Goal: Navigation & Orientation: Find specific page/section

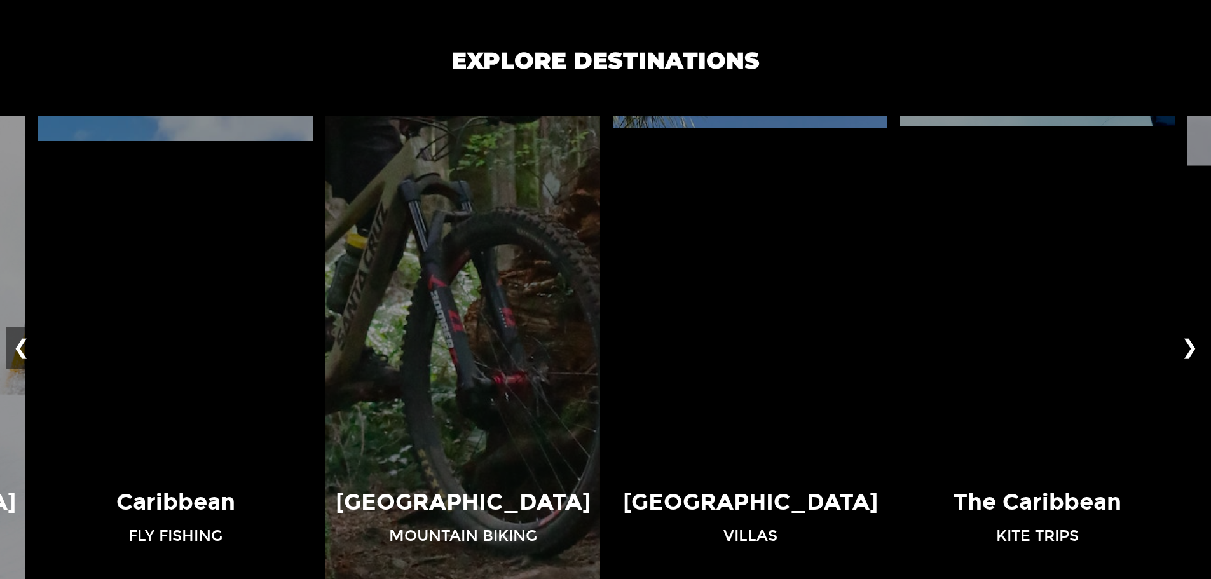
scroll to position [890, 0]
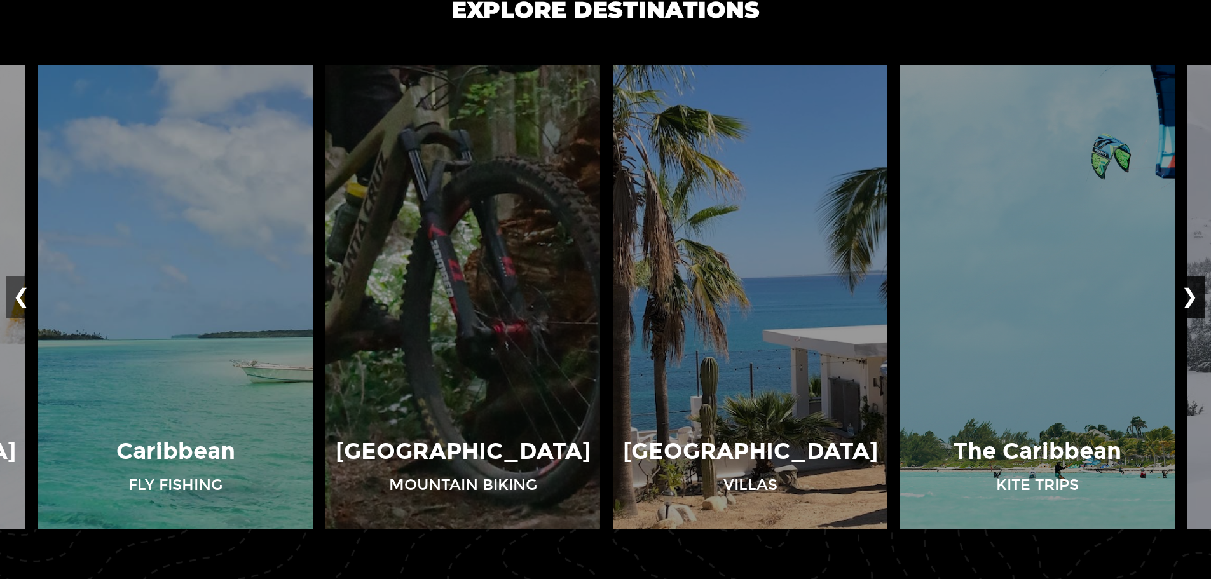
click at [1194, 304] on button "❯" at bounding box center [1190, 297] width 30 height 42
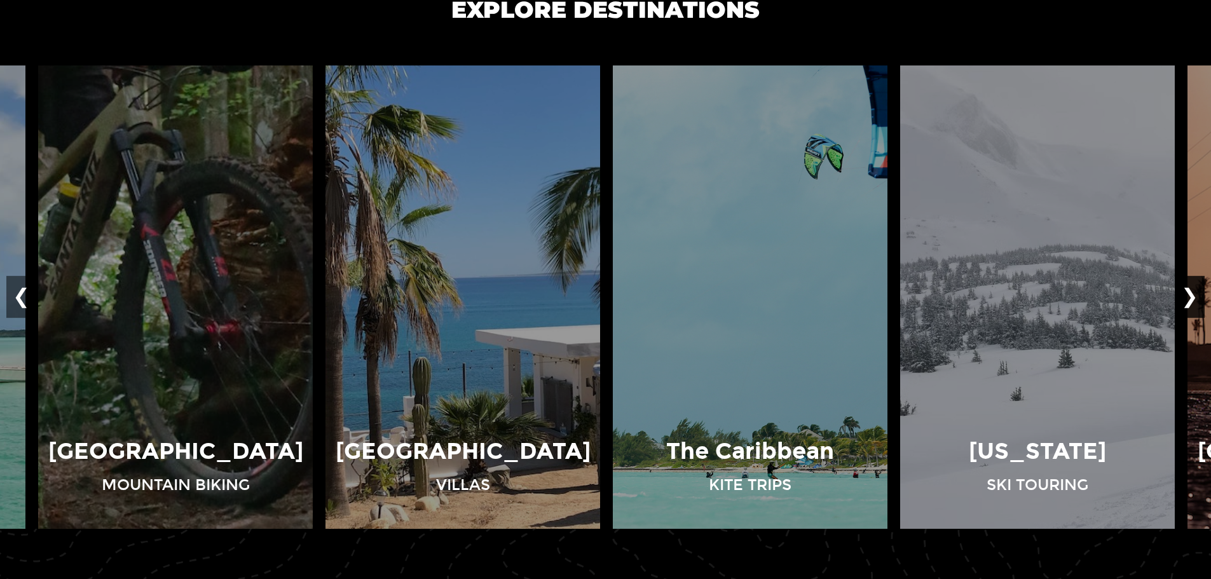
click at [1194, 304] on button "❯" at bounding box center [1190, 297] width 30 height 42
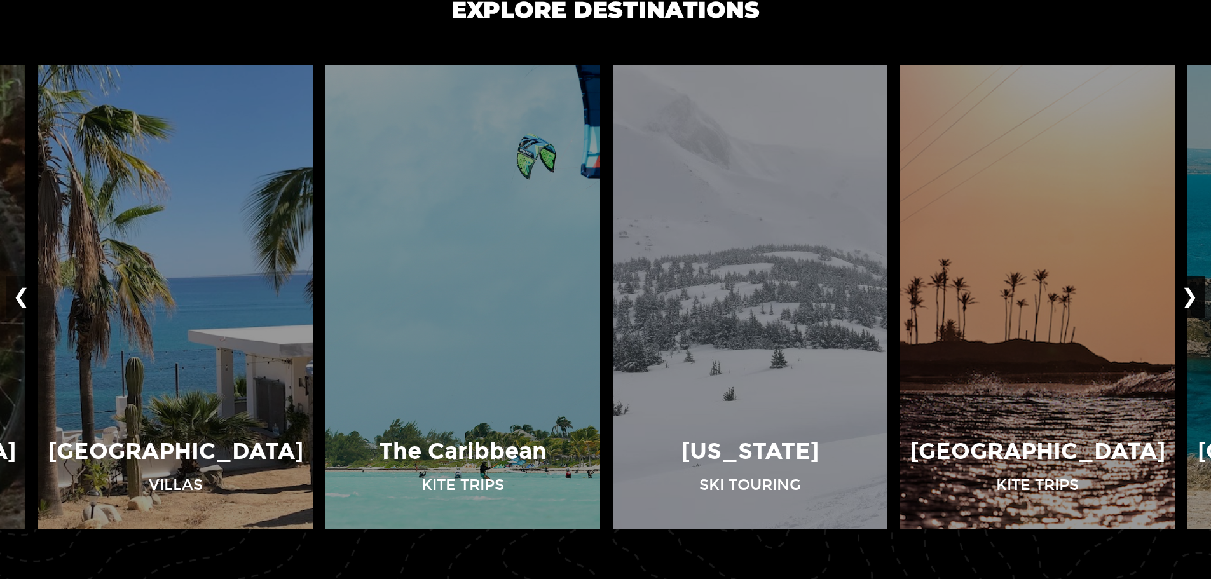
click at [1194, 304] on button "❯" at bounding box center [1190, 297] width 30 height 42
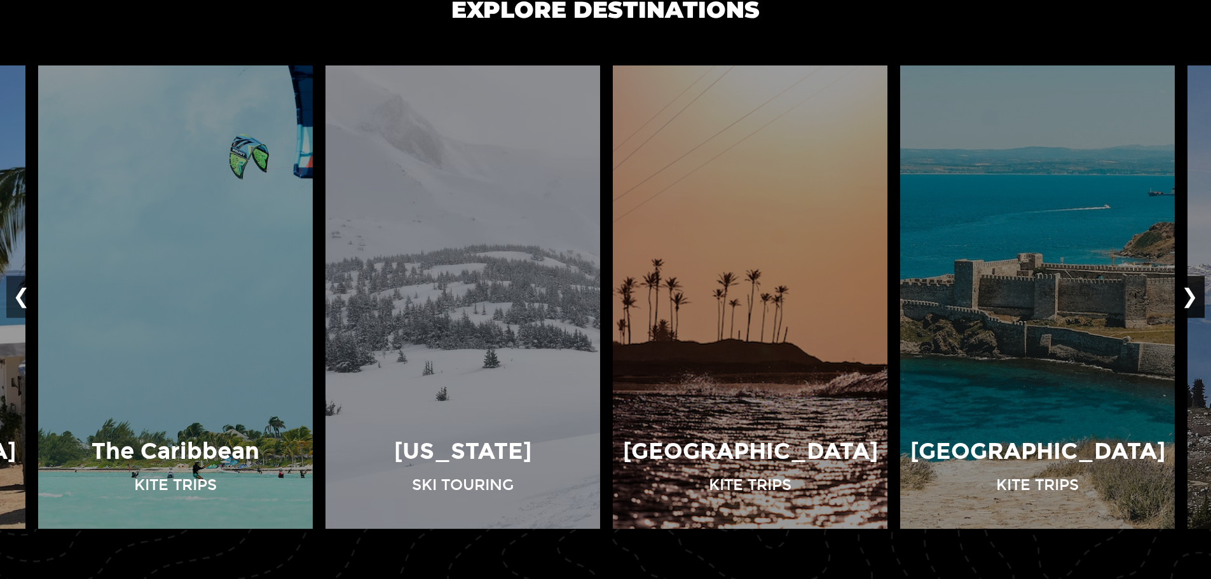
click at [1194, 304] on button "❯" at bounding box center [1190, 297] width 30 height 42
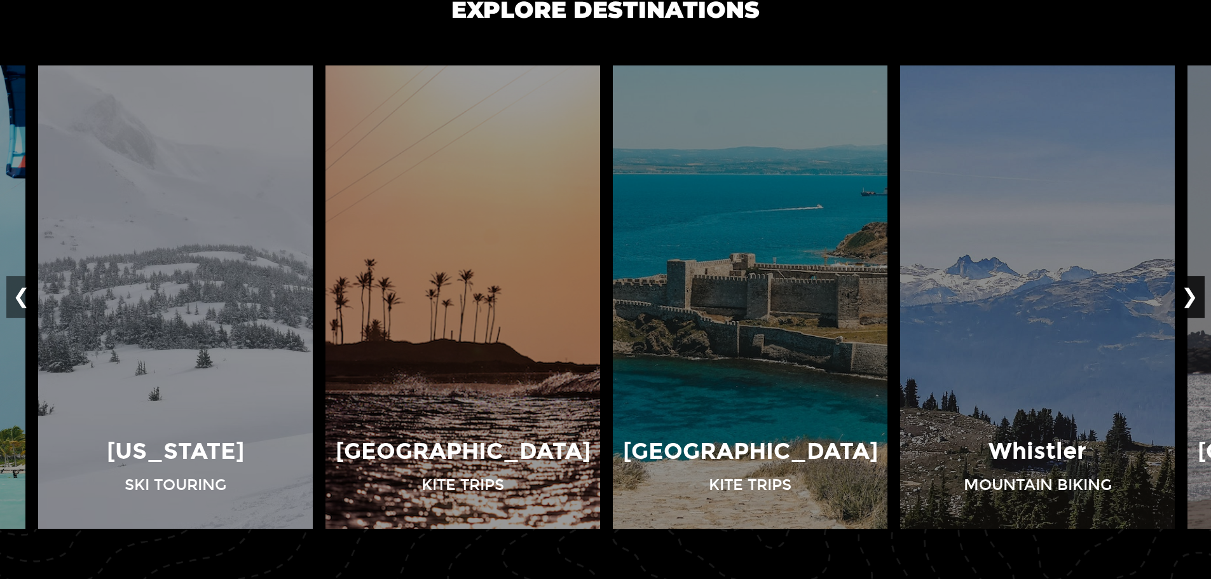
click at [1194, 304] on button "❯" at bounding box center [1190, 297] width 30 height 42
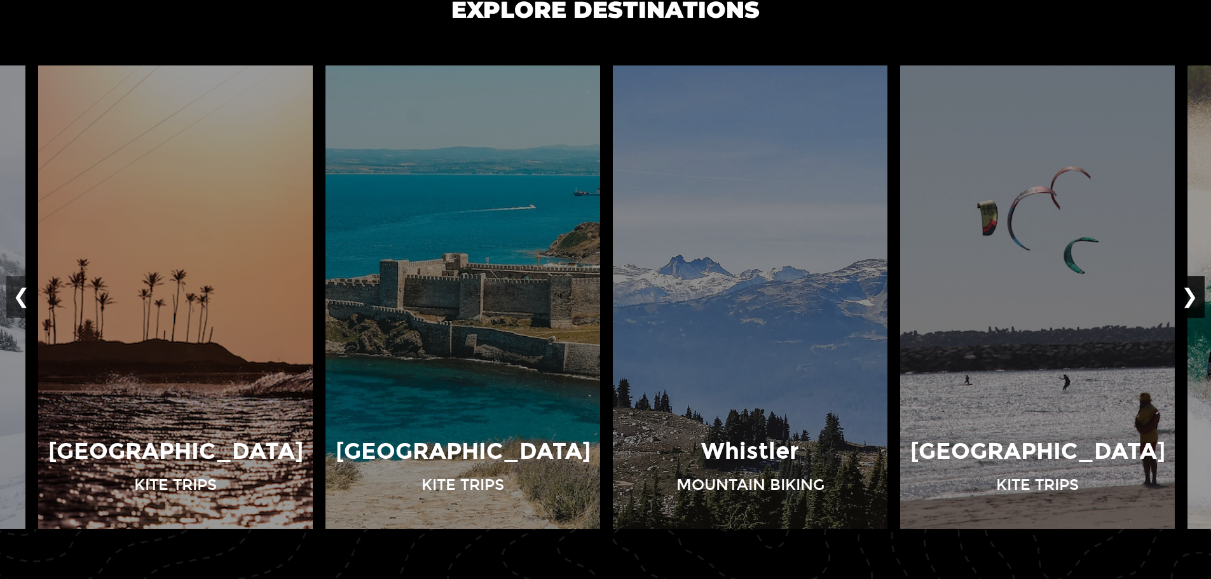
click at [1194, 304] on button "❯" at bounding box center [1190, 297] width 30 height 42
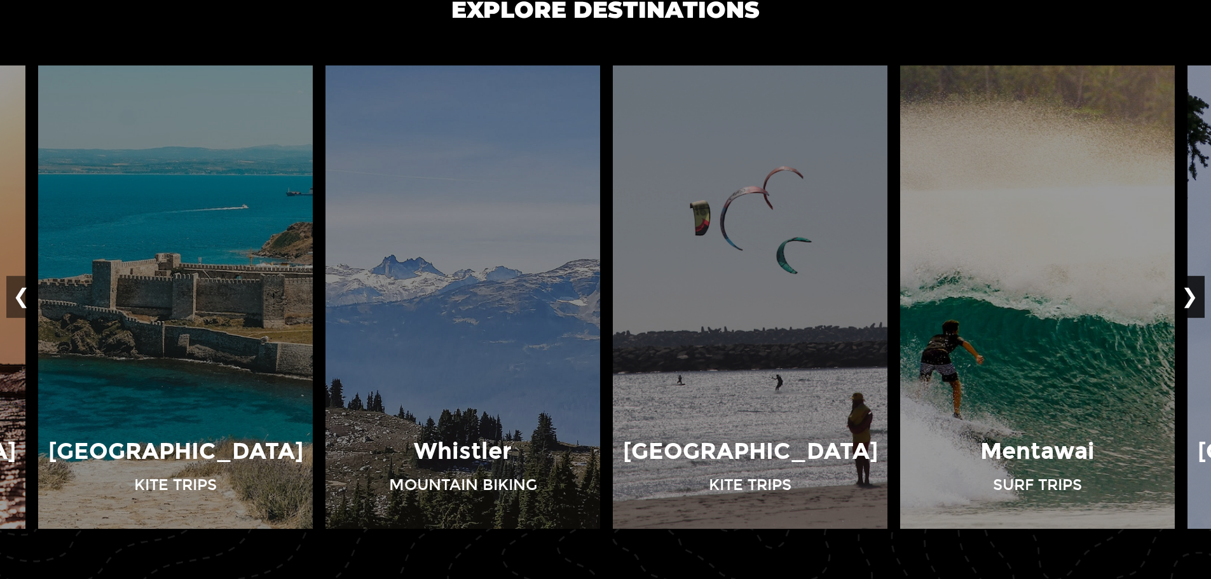
click at [1194, 304] on button "❯" at bounding box center [1190, 297] width 30 height 42
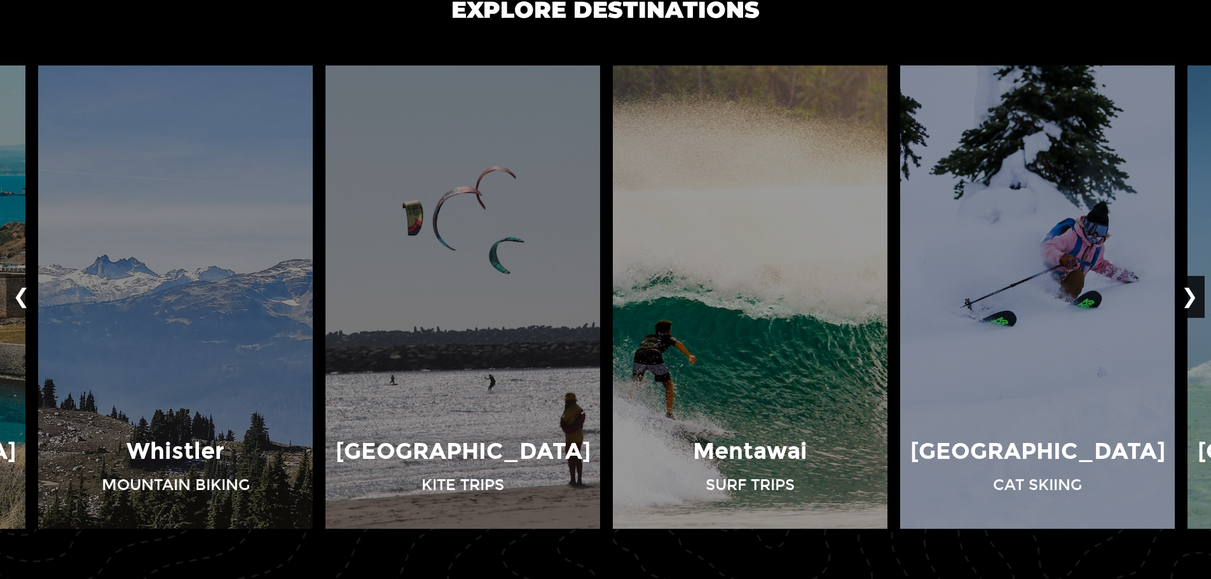
click at [1194, 304] on button "❯" at bounding box center [1190, 297] width 30 height 42
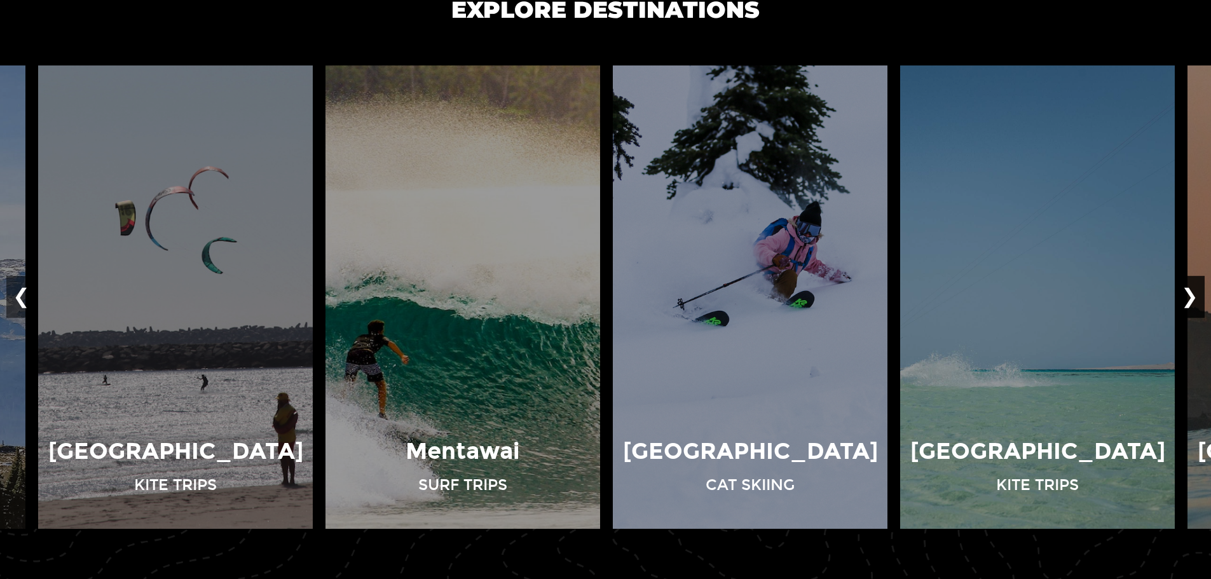
click at [1194, 304] on button "❯" at bounding box center [1190, 297] width 30 height 42
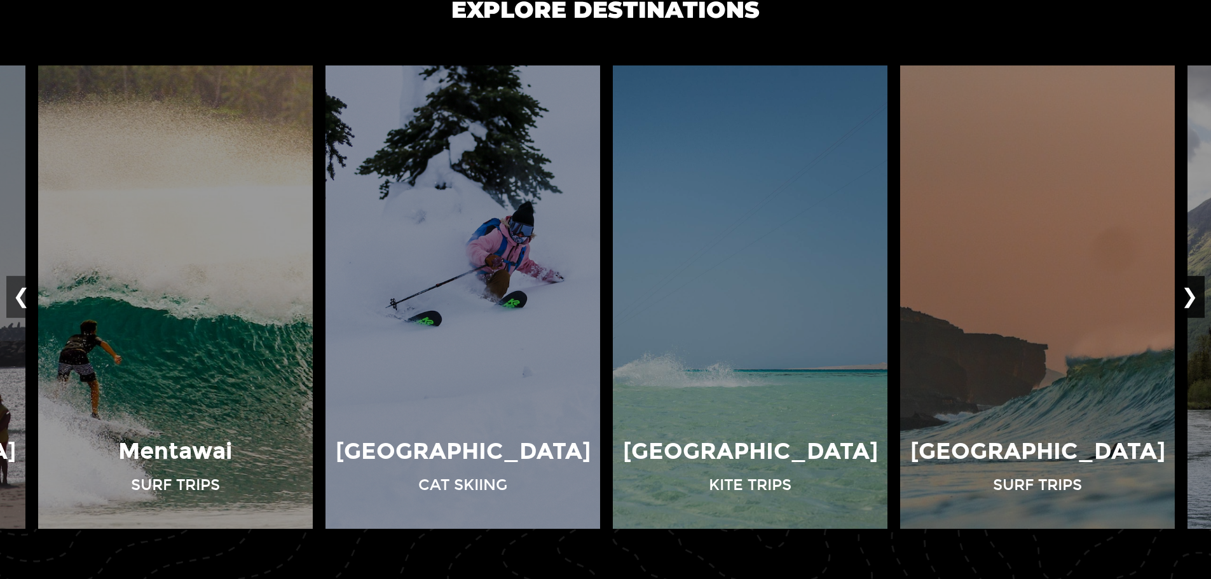
click at [1194, 304] on button "❯" at bounding box center [1190, 297] width 30 height 42
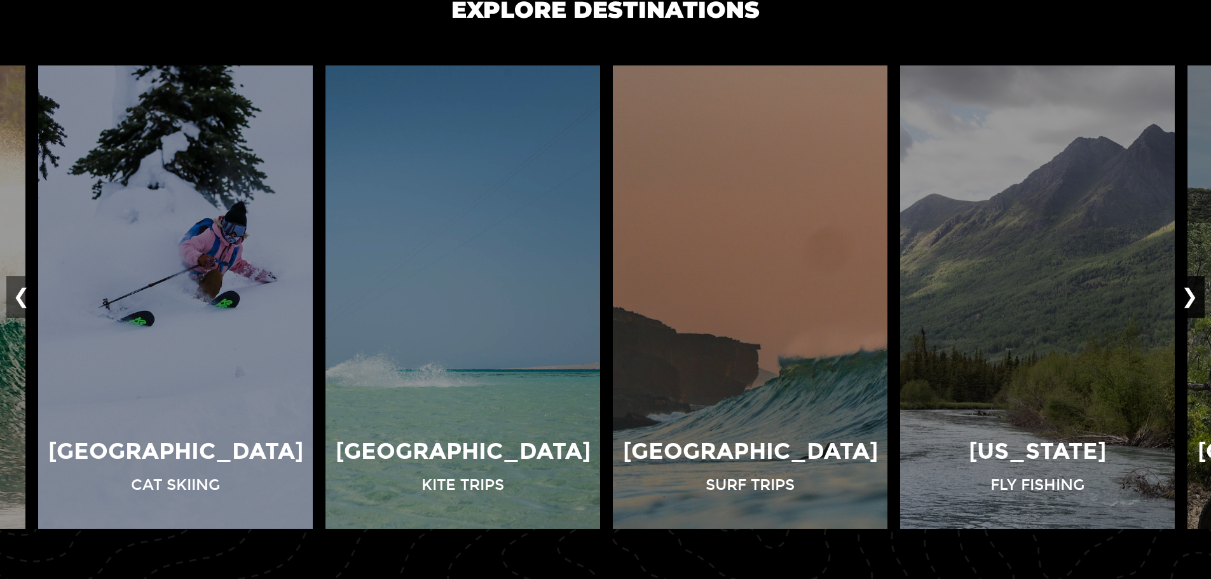
click at [1194, 304] on button "❯" at bounding box center [1190, 297] width 30 height 42
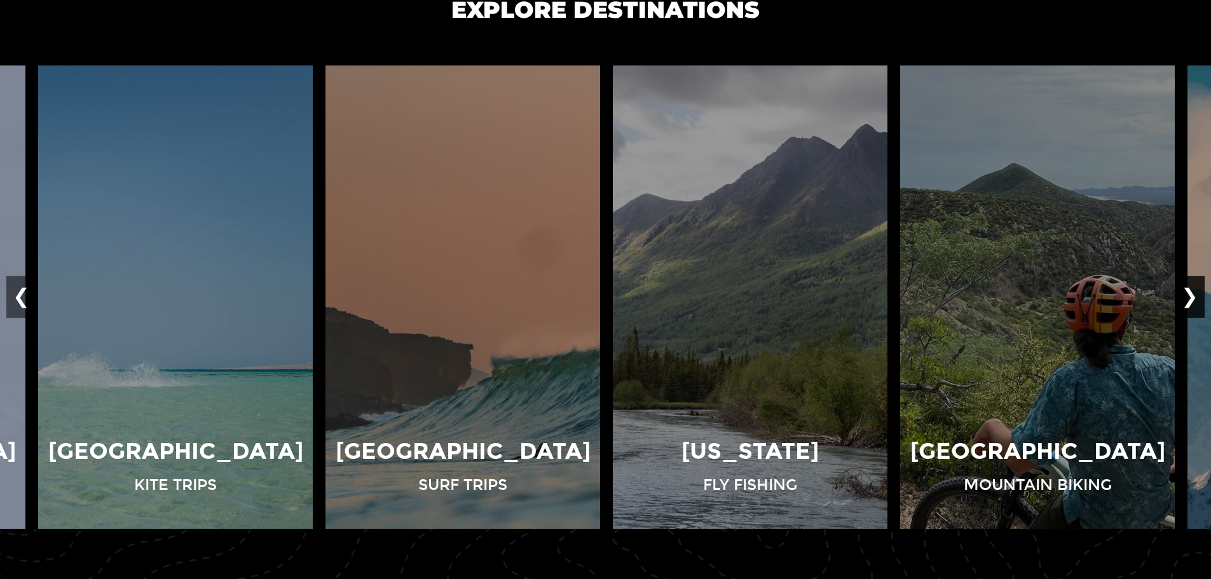
click at [1194, 304] on button "❯" at bounding box center [1190, 297] width 30 height 42
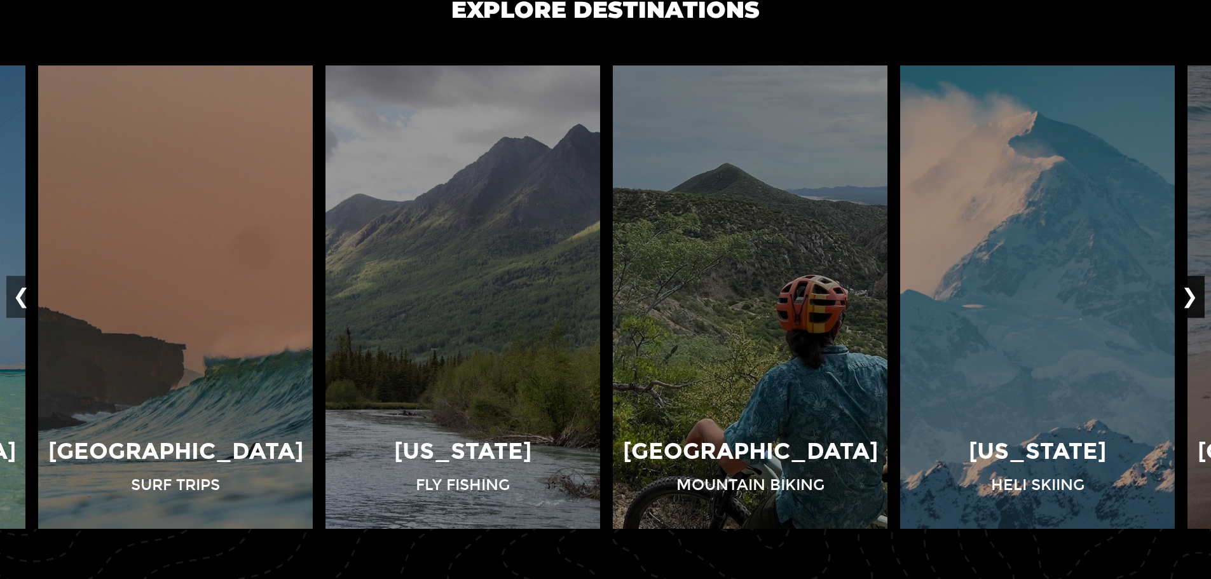
click at [1194, 304] on button "❯" at bounding box center [1190, 297] width 30 height 42
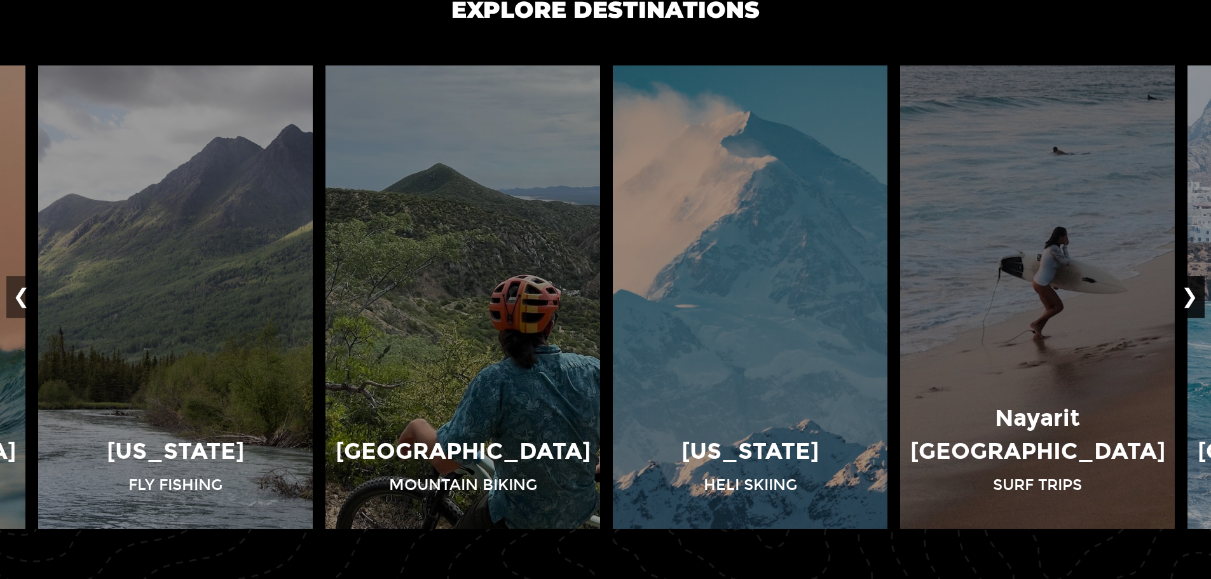
click at [1194, 304] on button "❯" at bounding box center [1190, 297] width 30 height 42
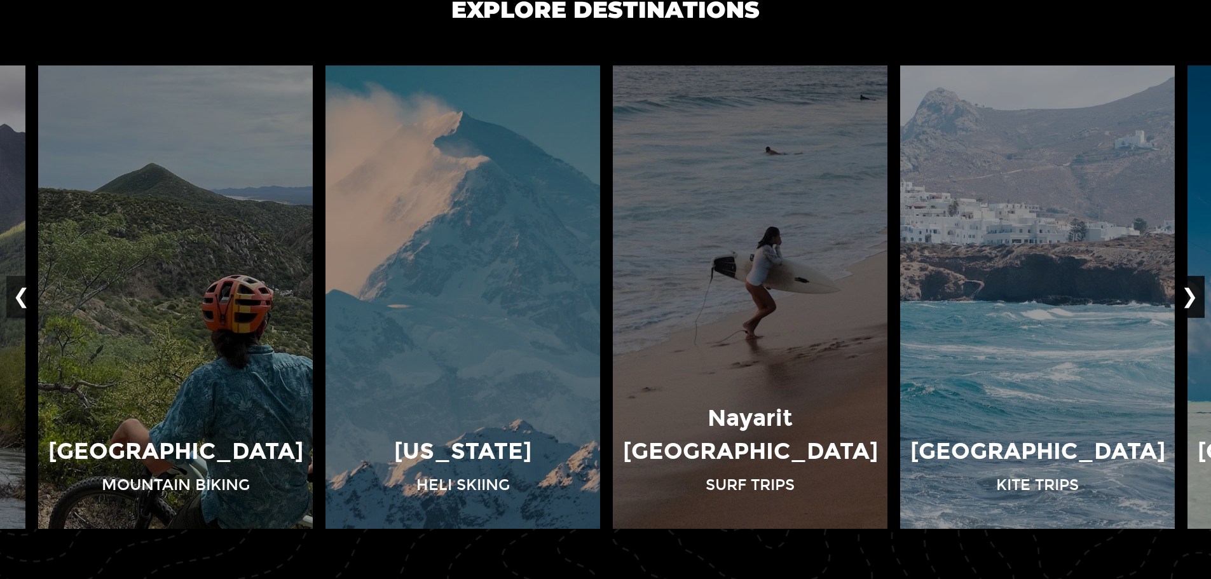
click at [1194, 304] on button "❯" at bounding box center [1190, 297] width 30 height 42
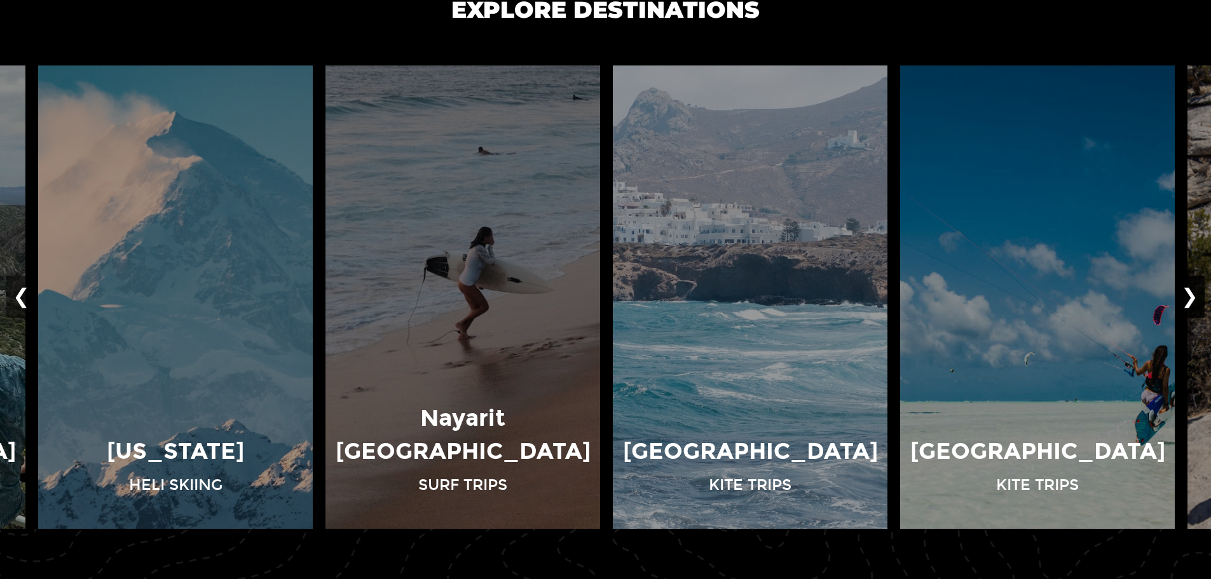
click at [1194, 304] on button "❯" at bounding box center [1190, 297] width 30 height 42
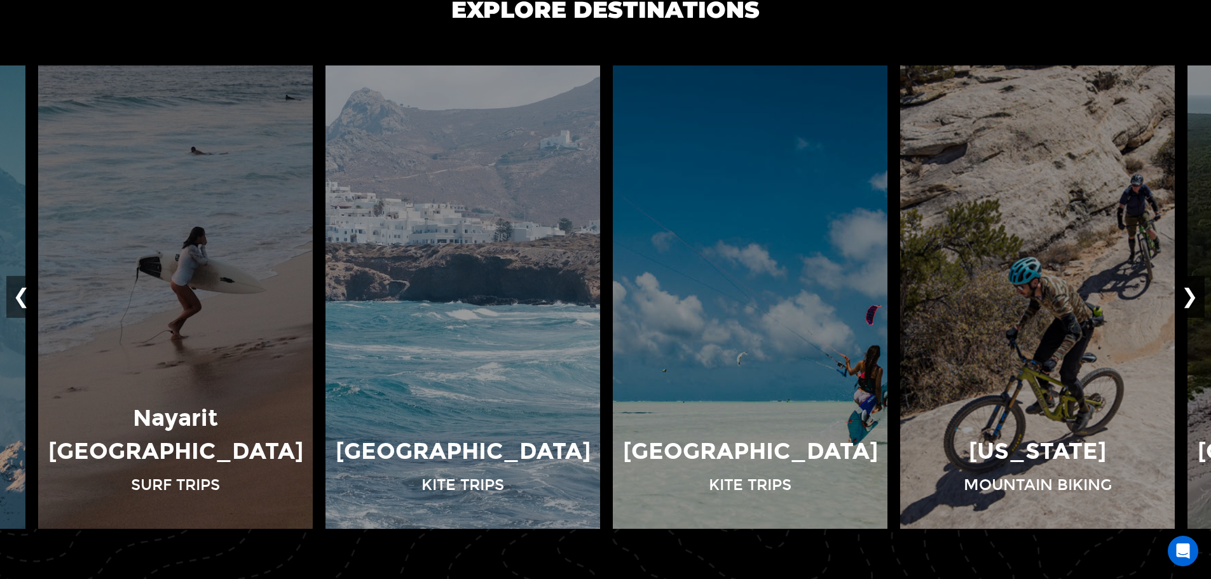
click at [1194, 304] on button "❯" at bounding box center [1190, 297] width 30 height 42
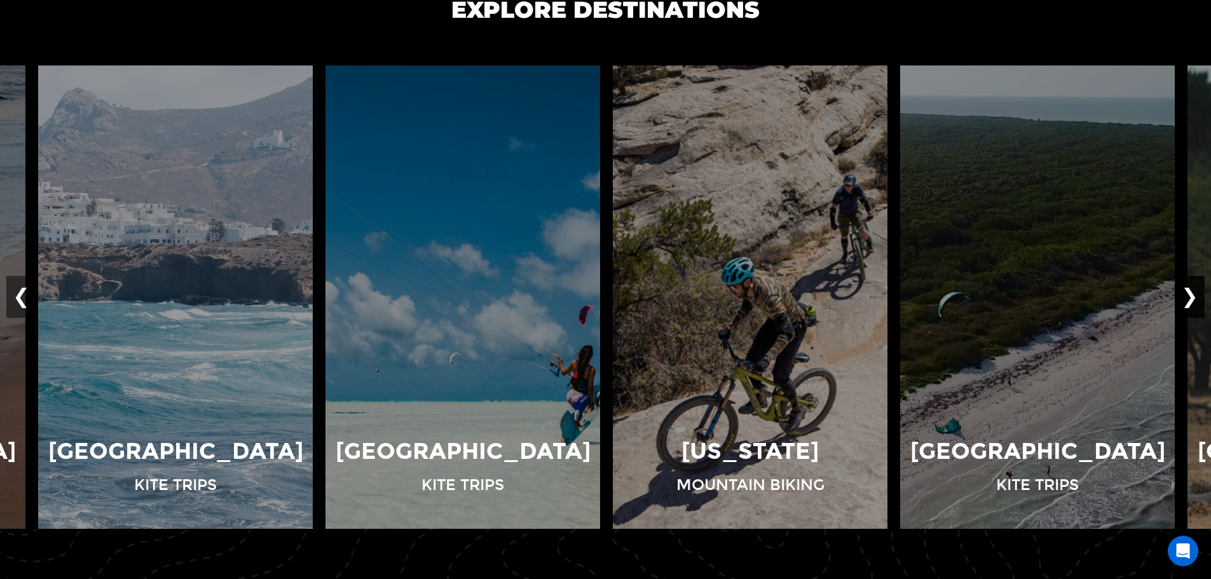
click at [1194, 304] on button "❯" at bounding box center [1190, 297] width 30 height 42
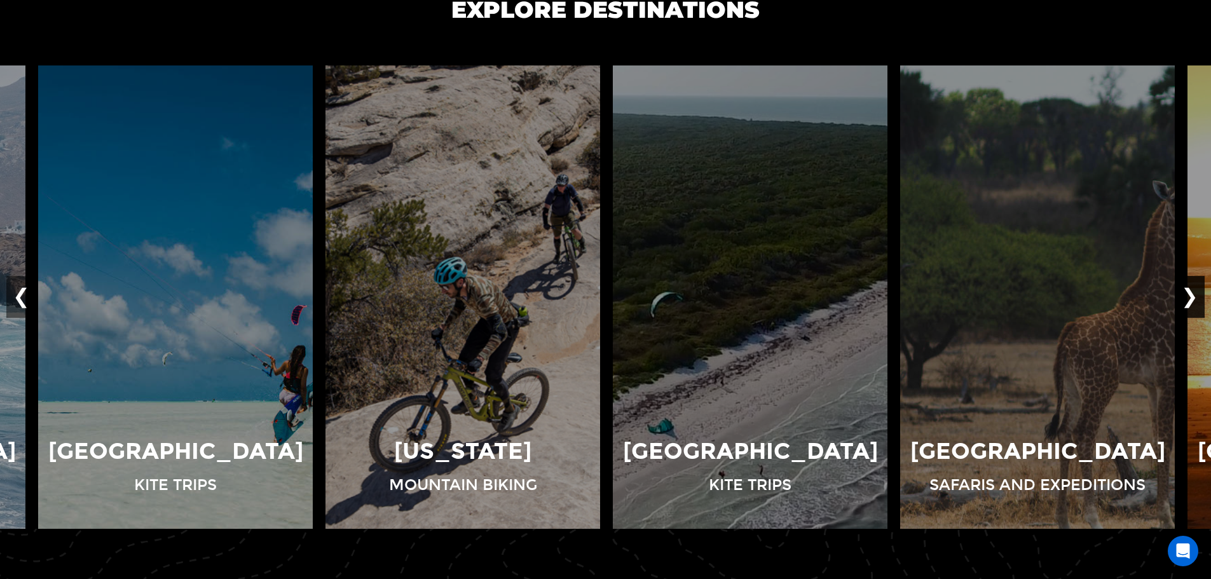
click at [1194, 304] on button "❯" at bounding box center [1190, 297] width 30 height 42
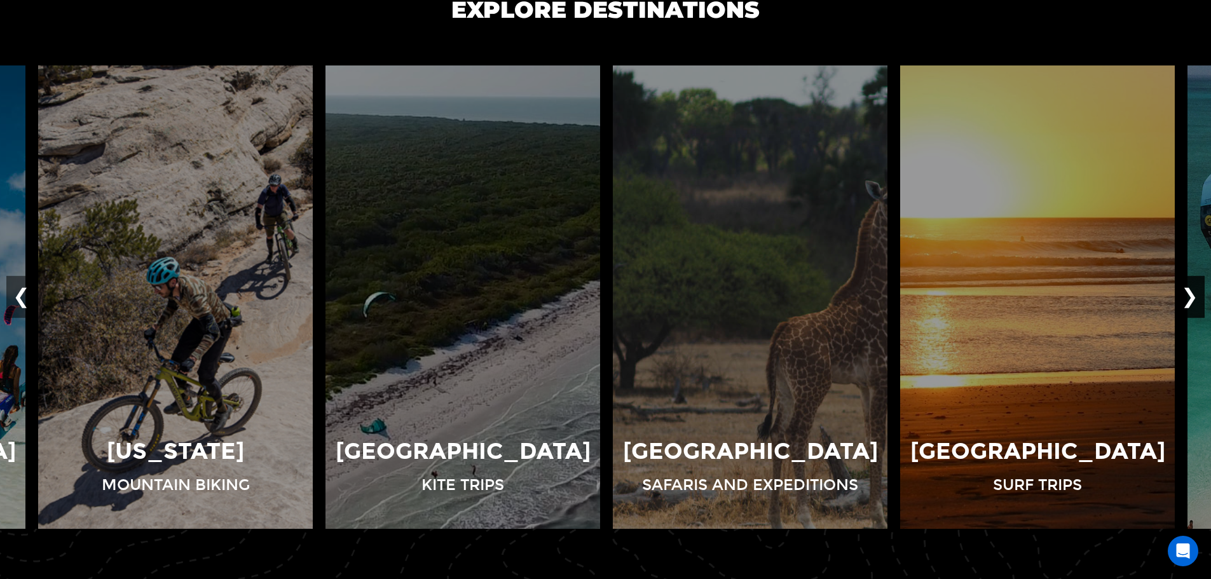
click at [1194, 304] on button "❯" at bounding box center [1190, 297] width 30 height 42
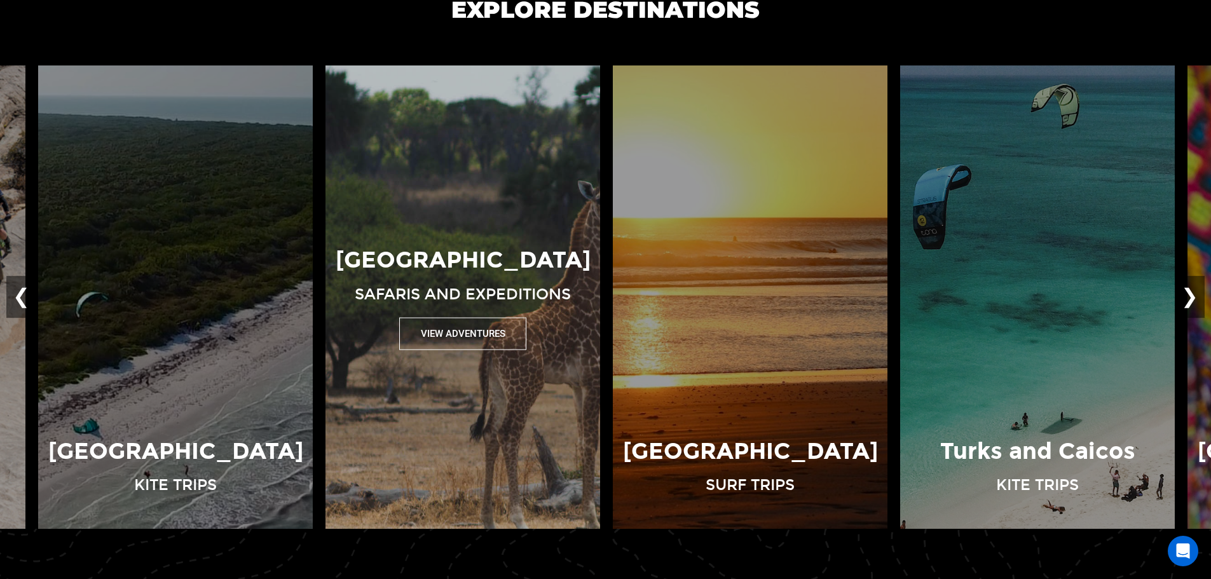
click at [483, 331] on button "View Adventures" at bounding box center [462, 333] width 127 height 32
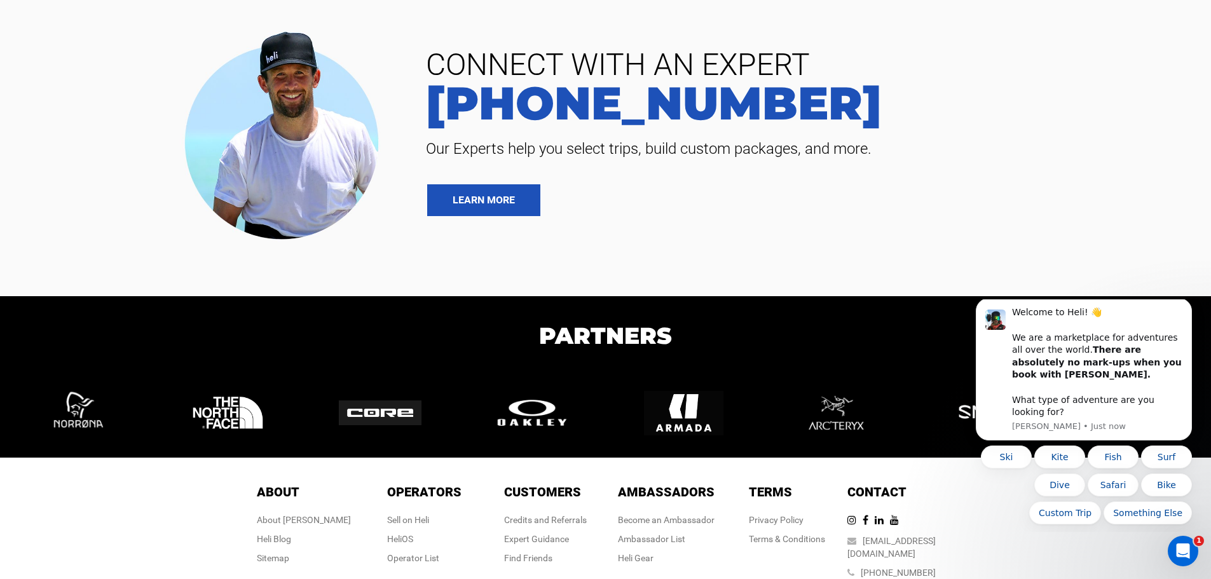
scroll to position [3076, 0]
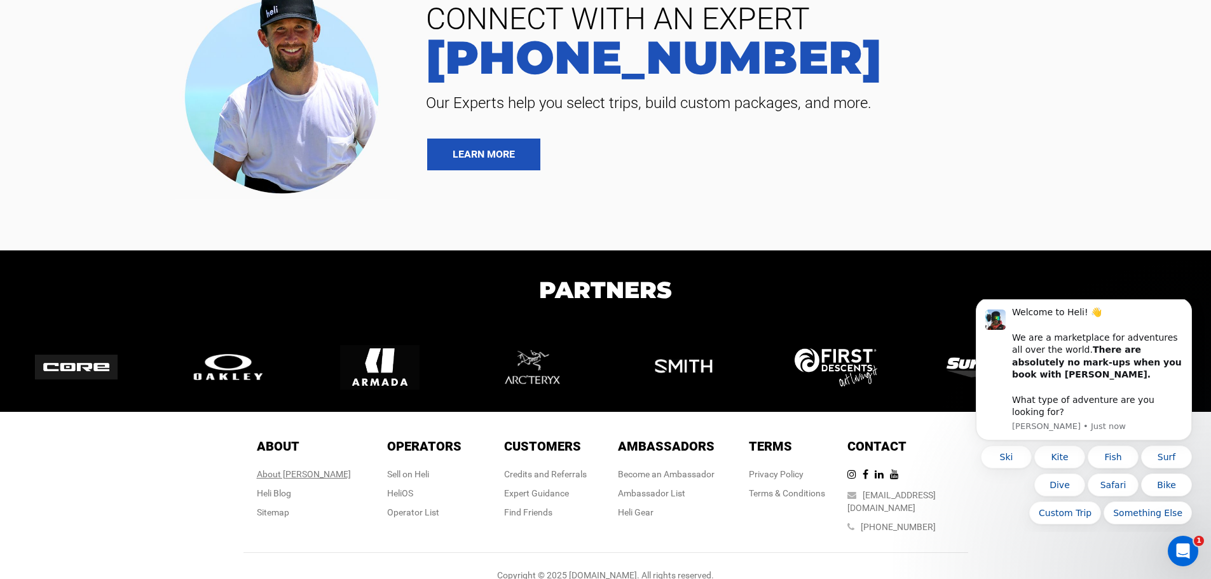
click at [309, 468] on div "About [PERSON_NAME]" at bounding box center [304, 474] width 94 height 13
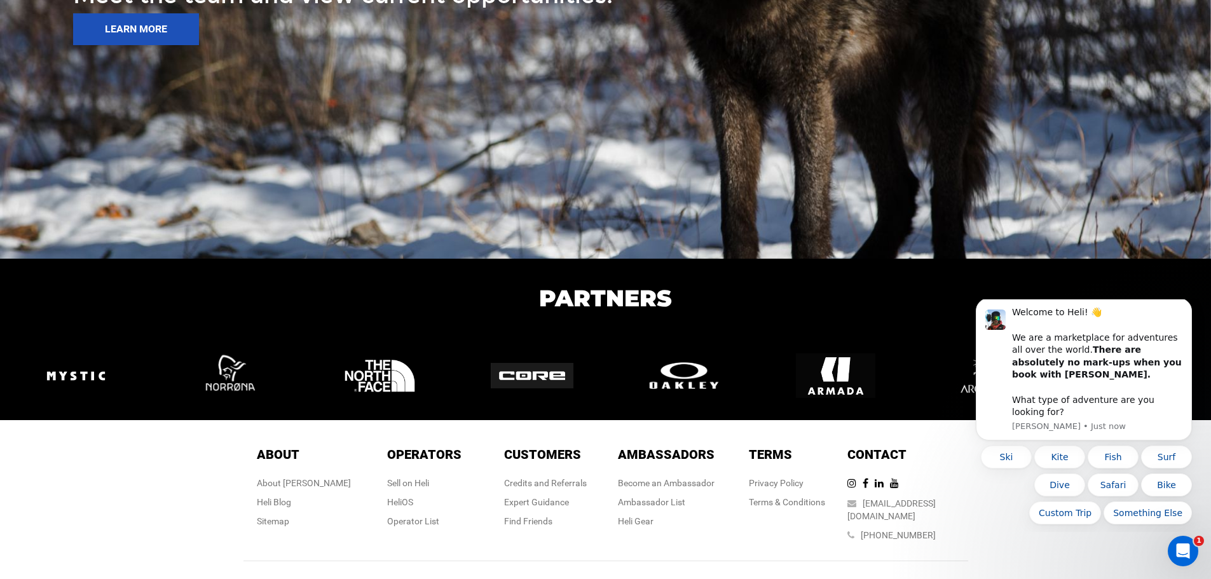
scroll to position [1991, 0]
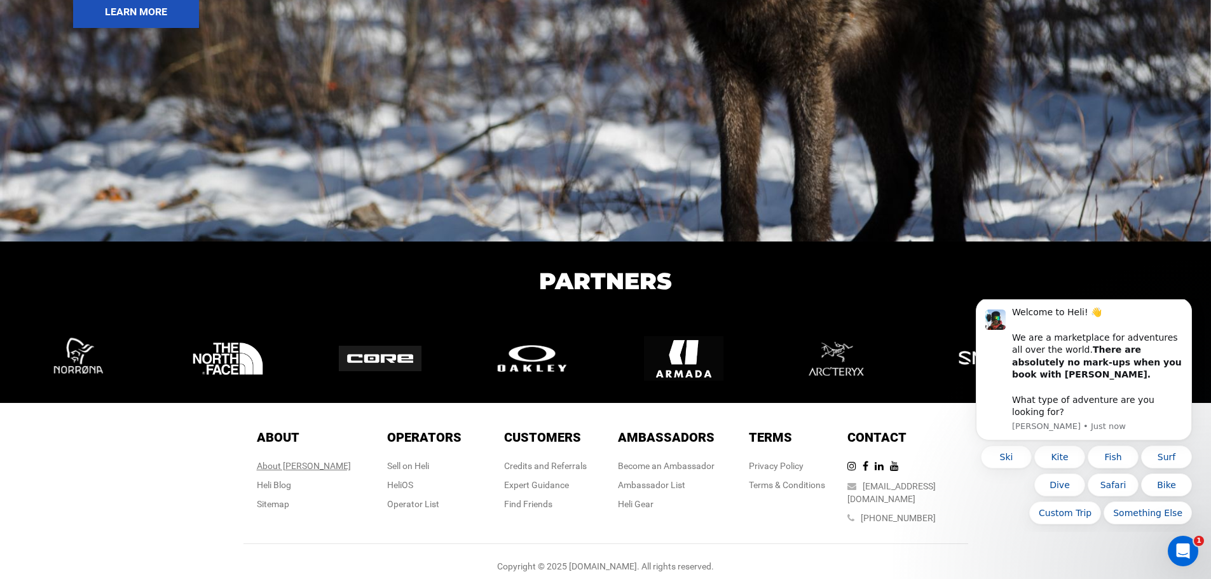
click at [317, 464] on div "About [PERSON_NAME]" at bounding box center [304, 466] width 94 height 13
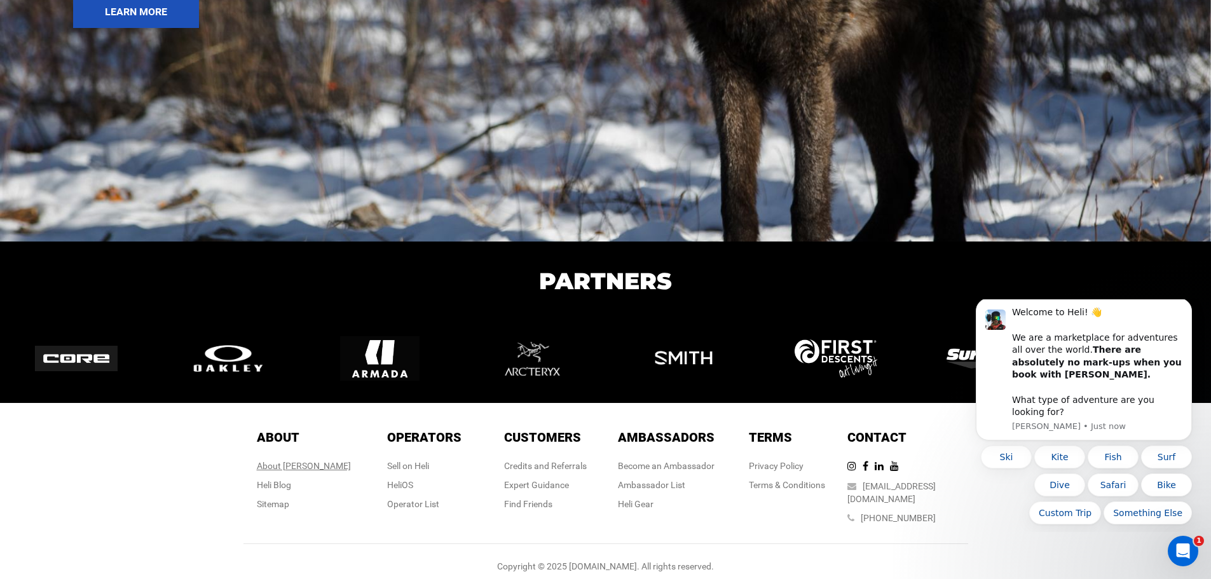
click at [317, 464] on div "About [PERSON_NAME]" at bounding box center [304, 466] width 94 height 13
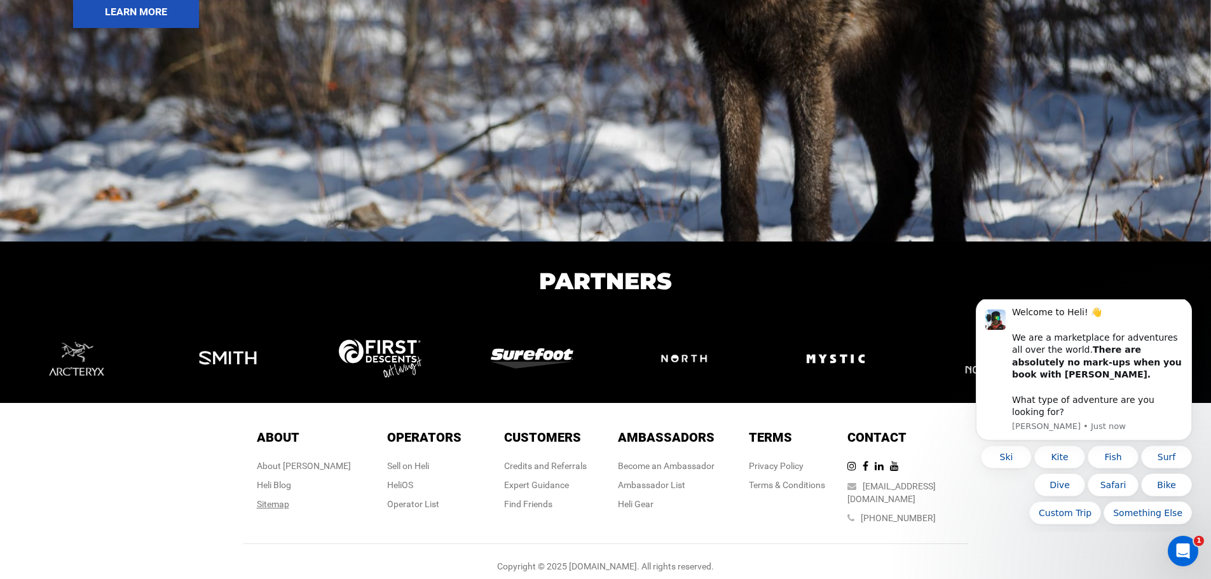
click at [301, 503] on div "Sitemap" at bounding box center [304, 504] width 94 height 13
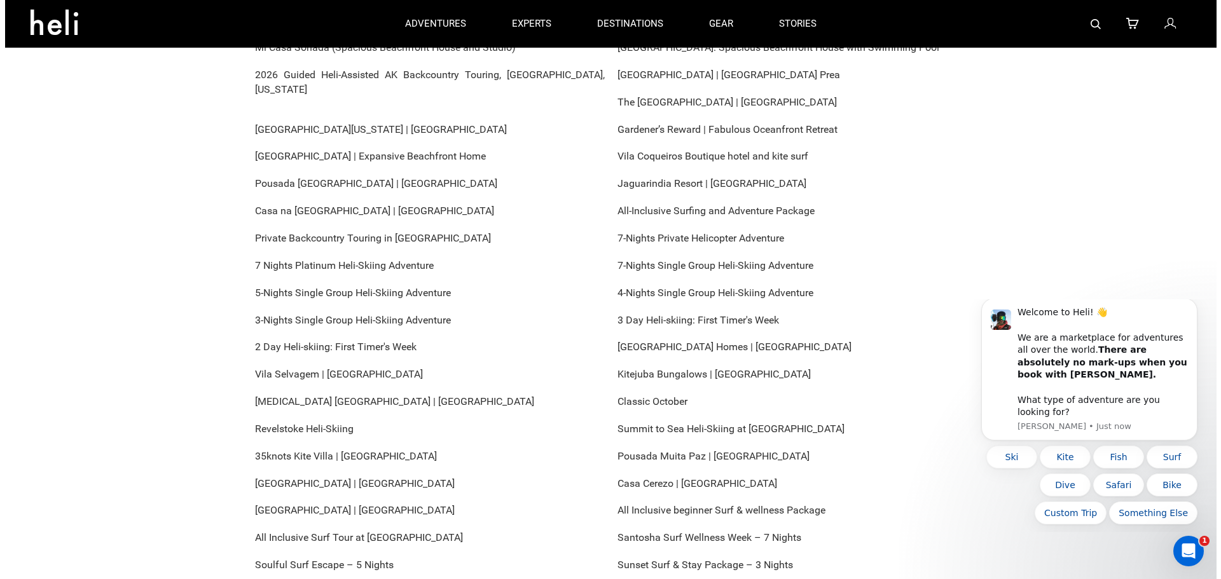
scroll to position [191, 0]
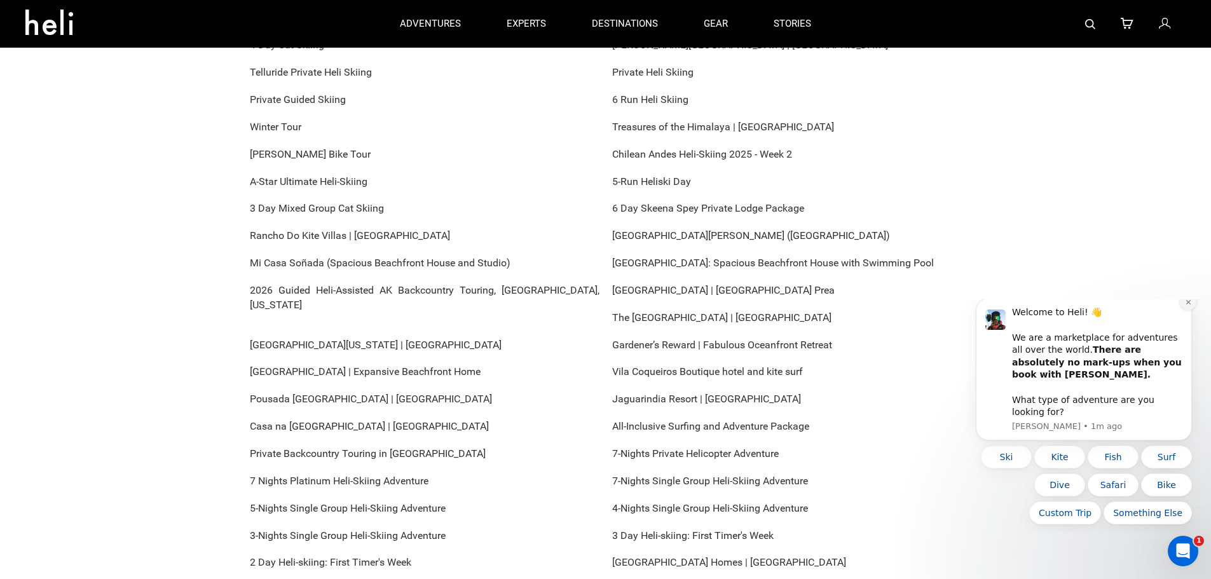
click at [1188, 306] on icon "Dismiss notification" at bounding box center [1188, 302] width 7 height 7
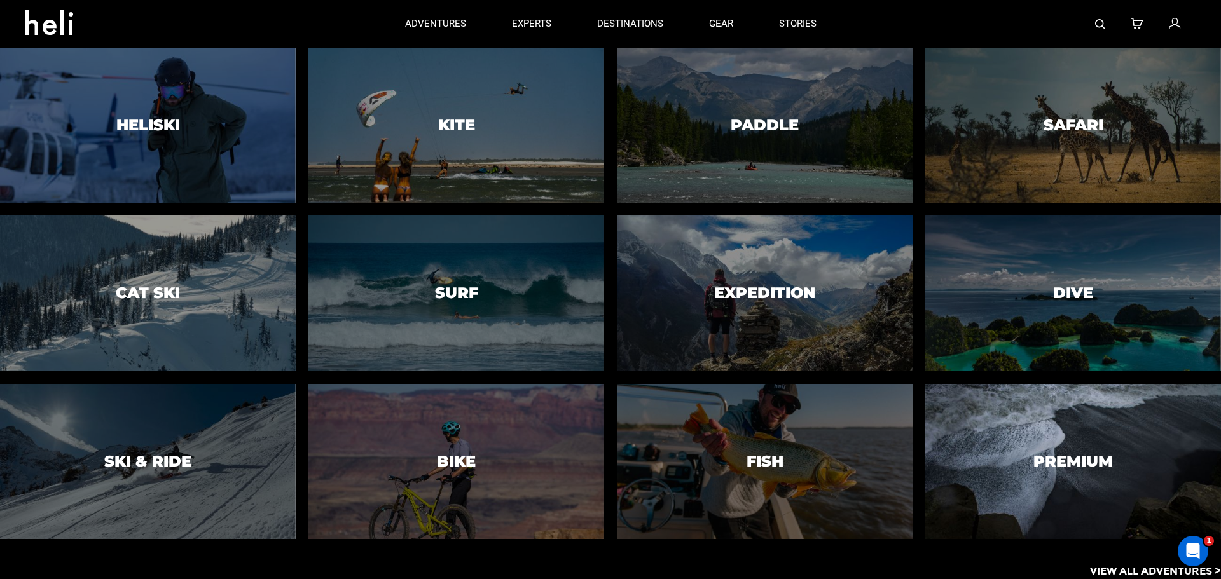
click at [1064, 445] on div at bounding box center [1072, 461] width 301 height 158
